Goal: Task Accomplishment & Management: Use online tool/utility

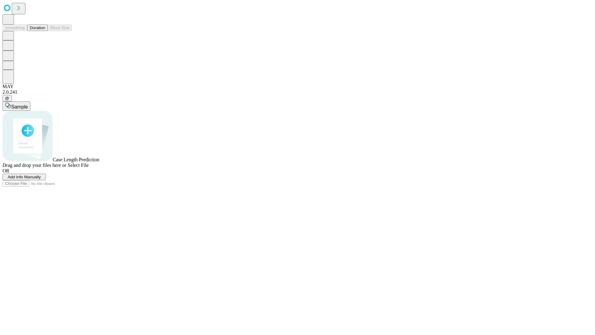
click at [45, 31] on button "Duration" at bounding box center [37, 28] width 20 height 7
click at [89, 168] on span "Select File" at bounding box center [78, 165] width 21 height 5
